Goal: Task Accomplishment & Management: Complete application form

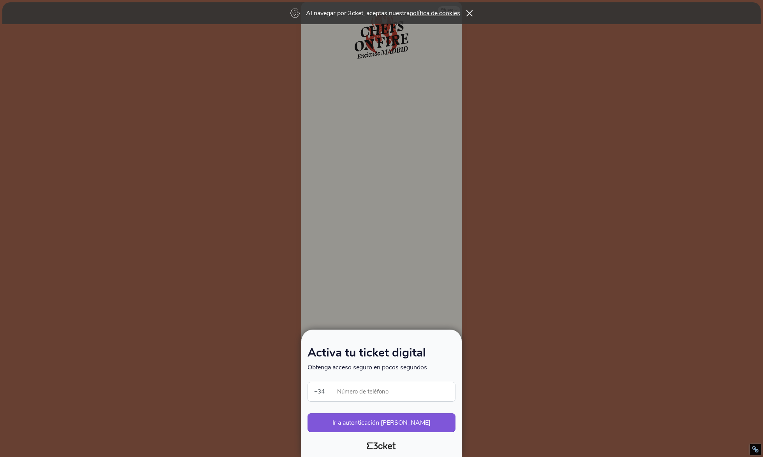
select select "34"
click at [354, 396] on input "Número de teléfono" at bounding box center [397, 391] width 118 height 19
type input "655628284"
click at [378, 423] on button "Ir a autenticación [PERSON_NAME]" at bounding box center [382, 422] width 148 height 19
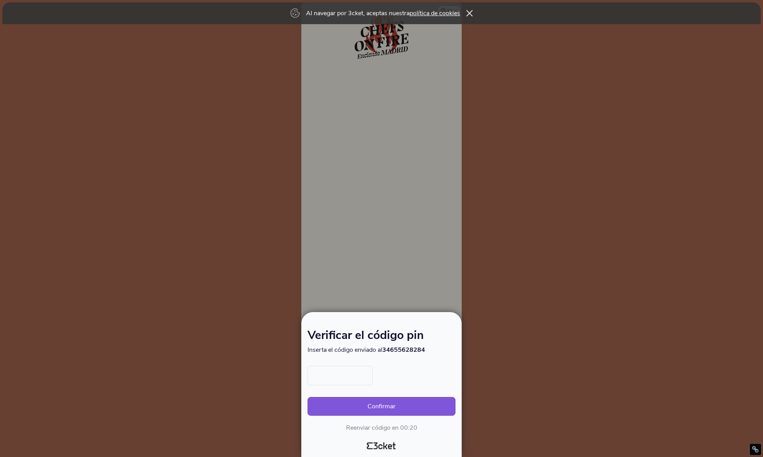
drag, startPoint x: 430, startPoint y: 351, endPoint x: 386, endPoint y: 350, distance: 43.2
click at [386, 350] on p "Inserta el código enviado al 34655628284" at bounding box center [382, 350] width 148 height 9
copy strong "34655628284"
click at [314, 380] on input "text" at bounding box center [340, 375] width 65 height 19
paste input "34655628284"
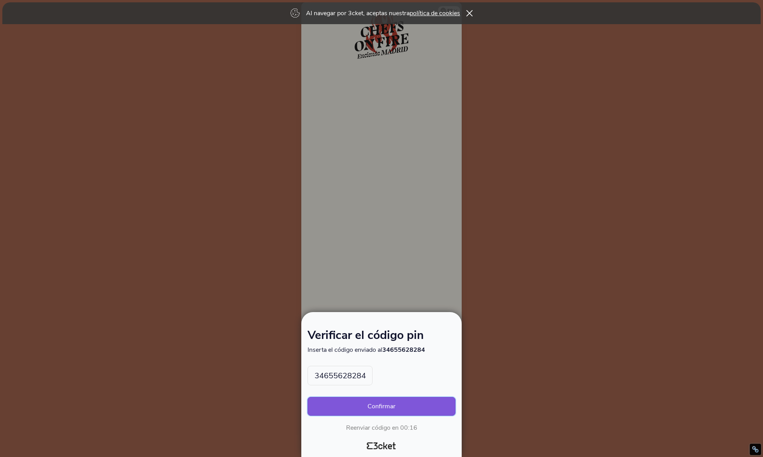
click at [378, 404] on button "Confirmar" at bounding box center [382, 406] width 148 height 19
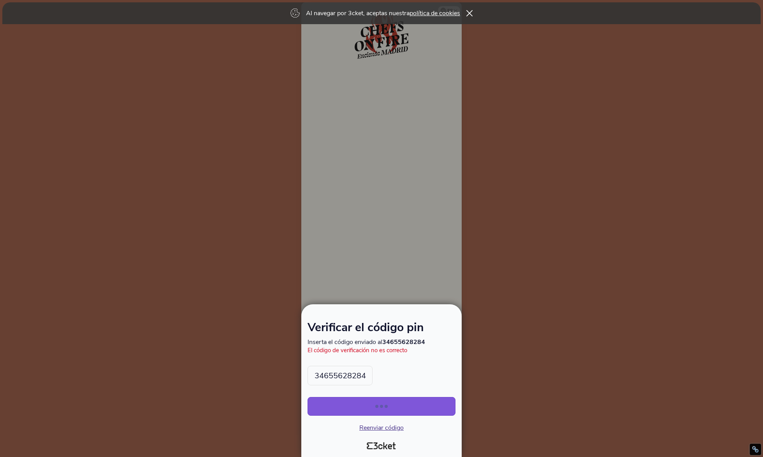
click at [341, 377] on input "34655628284" at bounding box center [340, 375] width 65 height 19
click at [340, 377] on input "34655628284" at bounding box center [340, 375] width 65 height 19
click at [341, 377] on input "34655628284" at bounding box center [340, 375] width 65 height 19
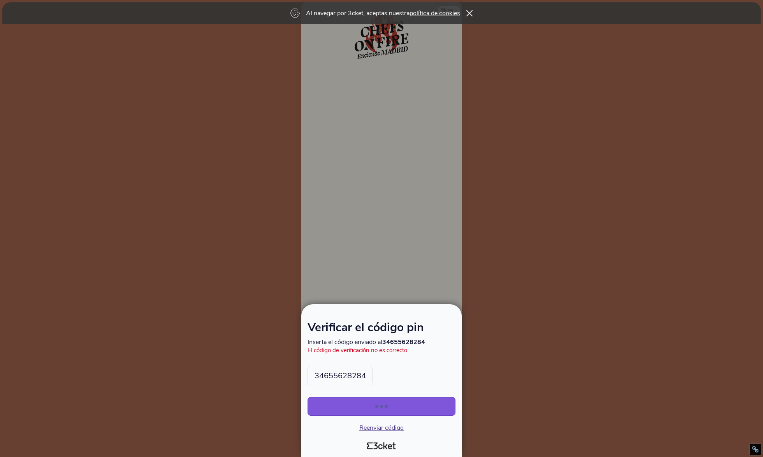
click at [340, 377] on input "34655628284" at bounding box center [340, 375] width 65 height 19
type input "5501"
click at [375, 403] on button "Confirmar" at bounding box center [382, 406] width 148 height 19
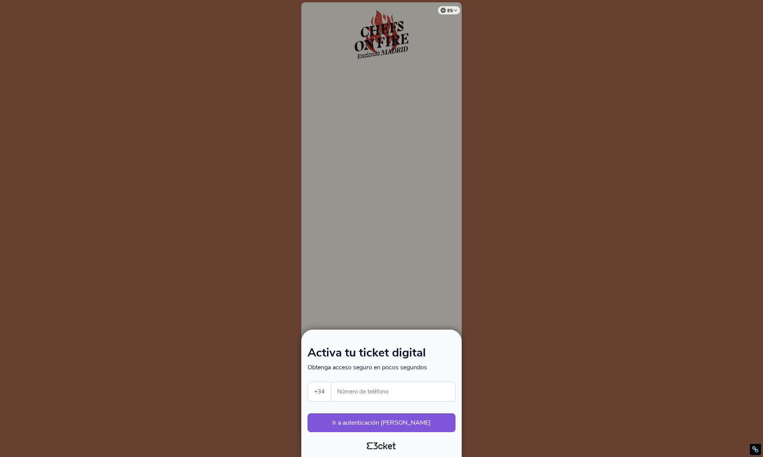
select select "34"
click at [348, 397] on input "Número de teléfono" at bounding box center [397, 391] width 118 height 19
type input "655628284"
click at [373, 423] on button "Ir a autenticación [PERSON_NAME]" at bounding box center [382, 422] width 148 height 19
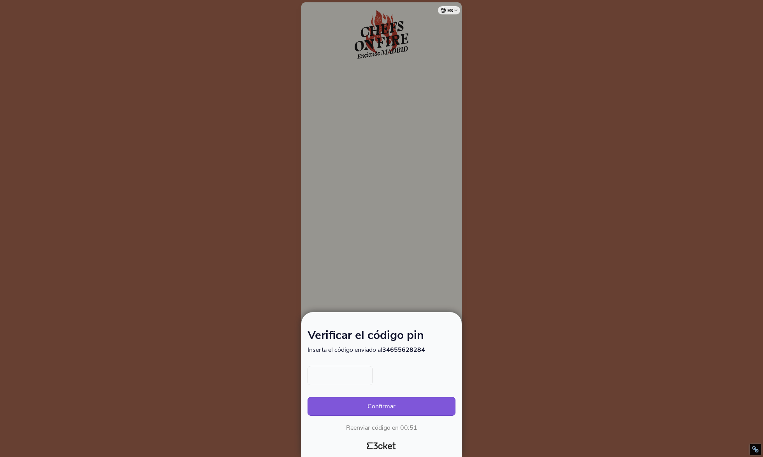
click at [329, 380] on input "text" at bounding box center [340, 375] width 65 height 19
type input "9199"
click at [374, 407] on button "Confirmar" at bounding box center [382, 406] width 148 height 19
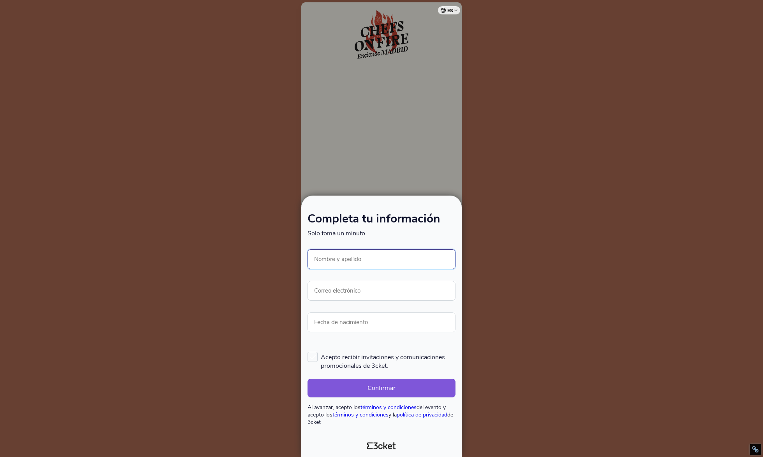
click at [342, 264] on input "Nombre y apellido" at bounding box center [382, 259] width 148 height 20
type input "[PERSON_NAME]"
type input "[PERSON_NAME][EMAIL_ADDRESS][DOMAIN_NAME]"
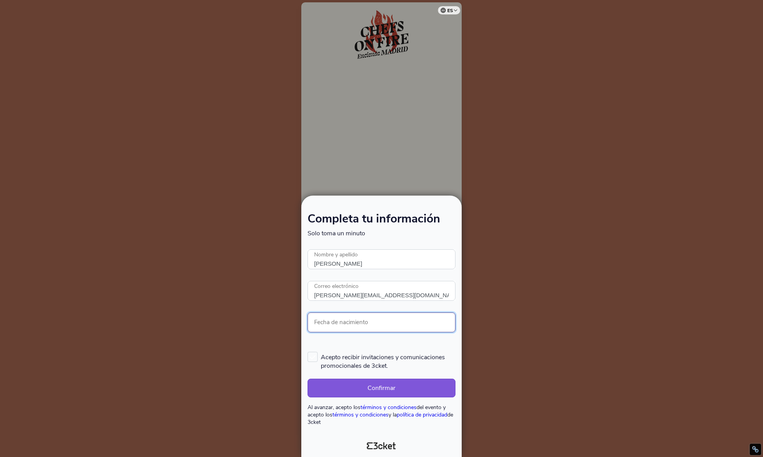
click at [324, 323] on input "Fecha de nacimiento" at bounding box center [382, 322] width 148 height 20
type input "[DATE]"
click at [312, 357] on label "Acepto recibir invitaciones y comunicaciones promocionales de 3cket." at bounding box center [382, 361] width 148 height 18
click at [309, 352] on input "Acepto recibir invitaciones y comunicaciones promocionales de 3cket." at bounding box center [308, 351] width 1 height 1
click at [314, 356] on label "Acepto recibir invitaciones y comunicaciones promocionales de 3cket." at bounding box center [382, 361] width 148 height 18
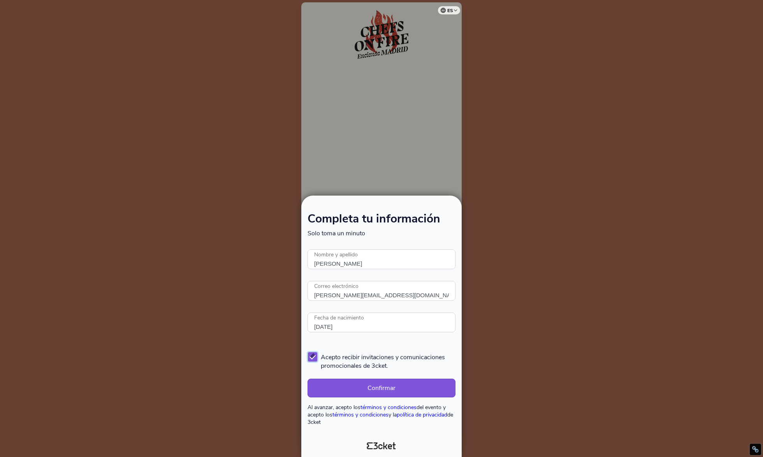
click at [309, 352] on input "Acepto recibir invitaciones y comunicaciones promocionales de 3cket." at bounding box center [308, 351] width 1 height 1
checkbox input "false"
click at [387, 387] on button "Confirmar" at bounding box center [382, 388] width 148 height 19
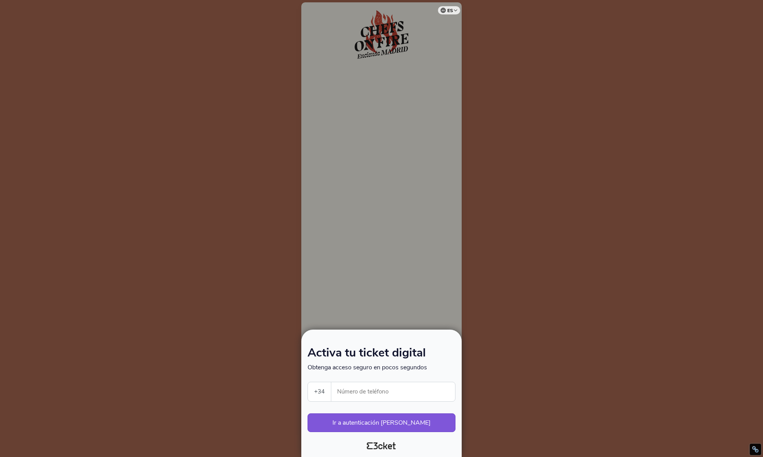
select select "34"
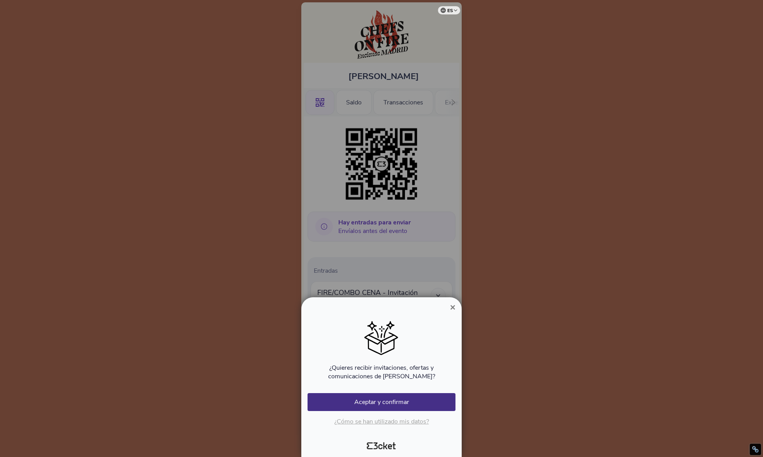
click at [453, 308] on span "×" at bounding box center [452, 307] width 5 height 11
